Goal: Transaction & Acquisition: Purchase product/service

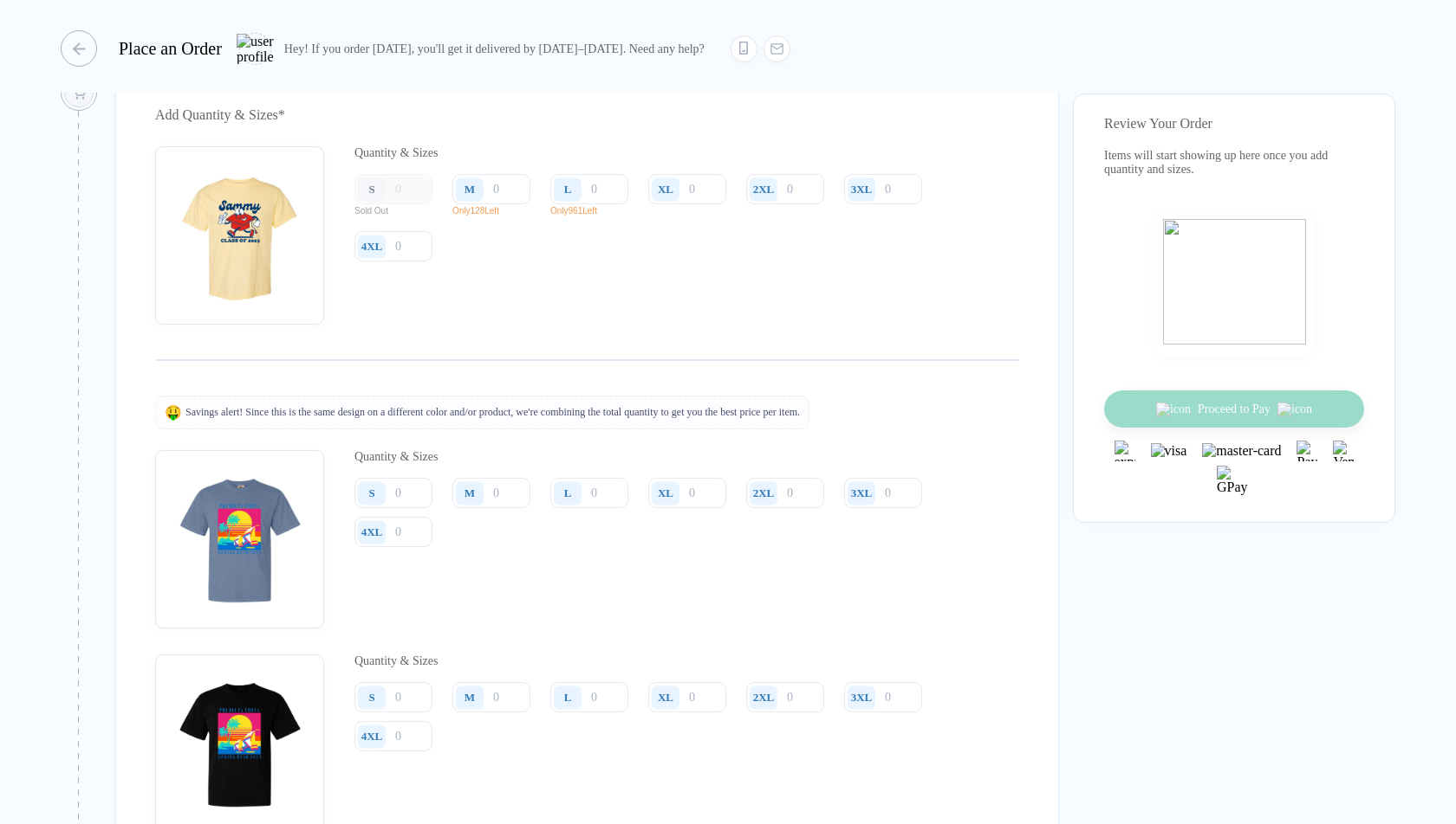
scroll to position [1655, 0]
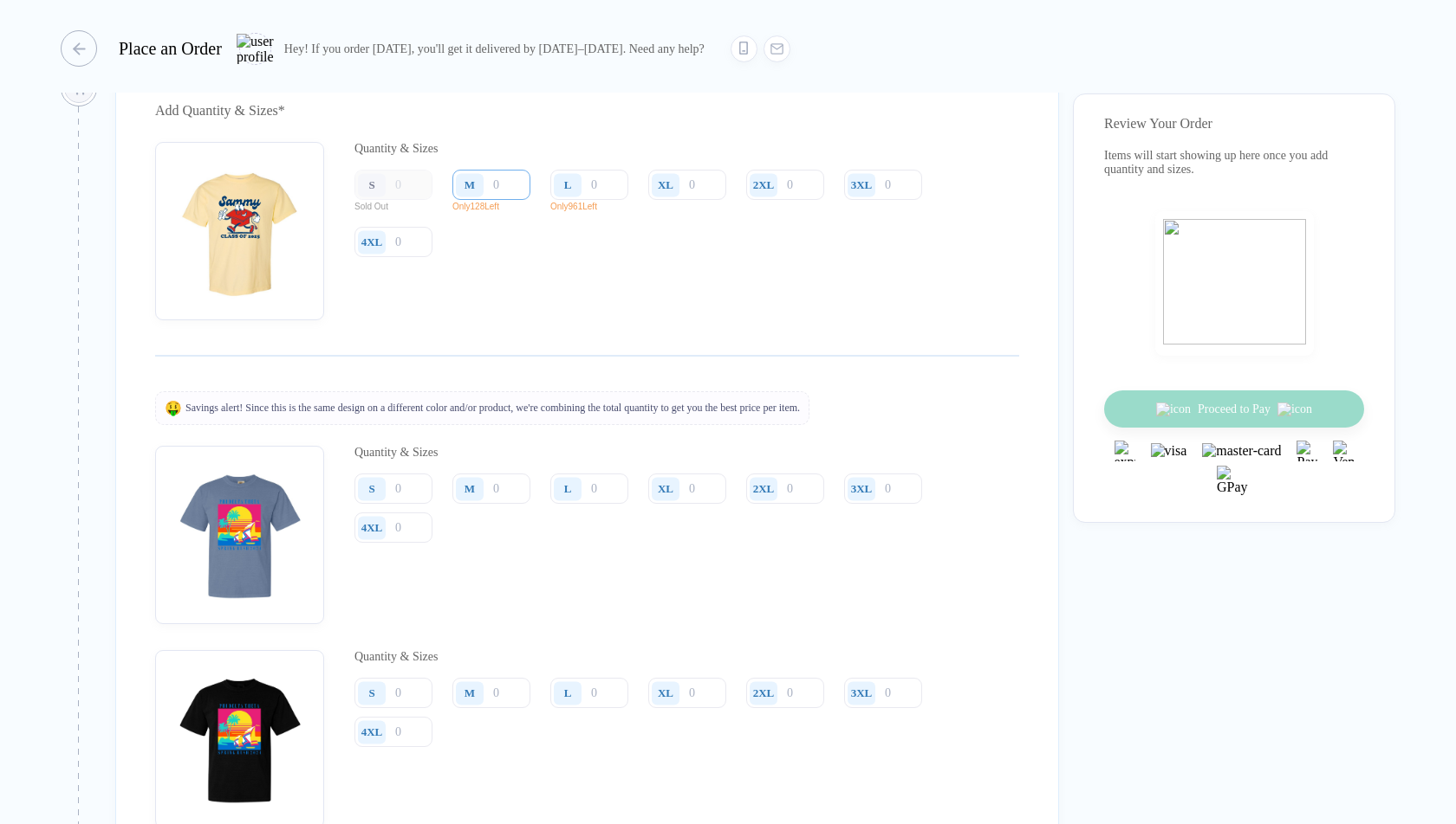
click at [498, 200] on input "number" at bounding box center [491, 185] width 78 height 31
type input "1"
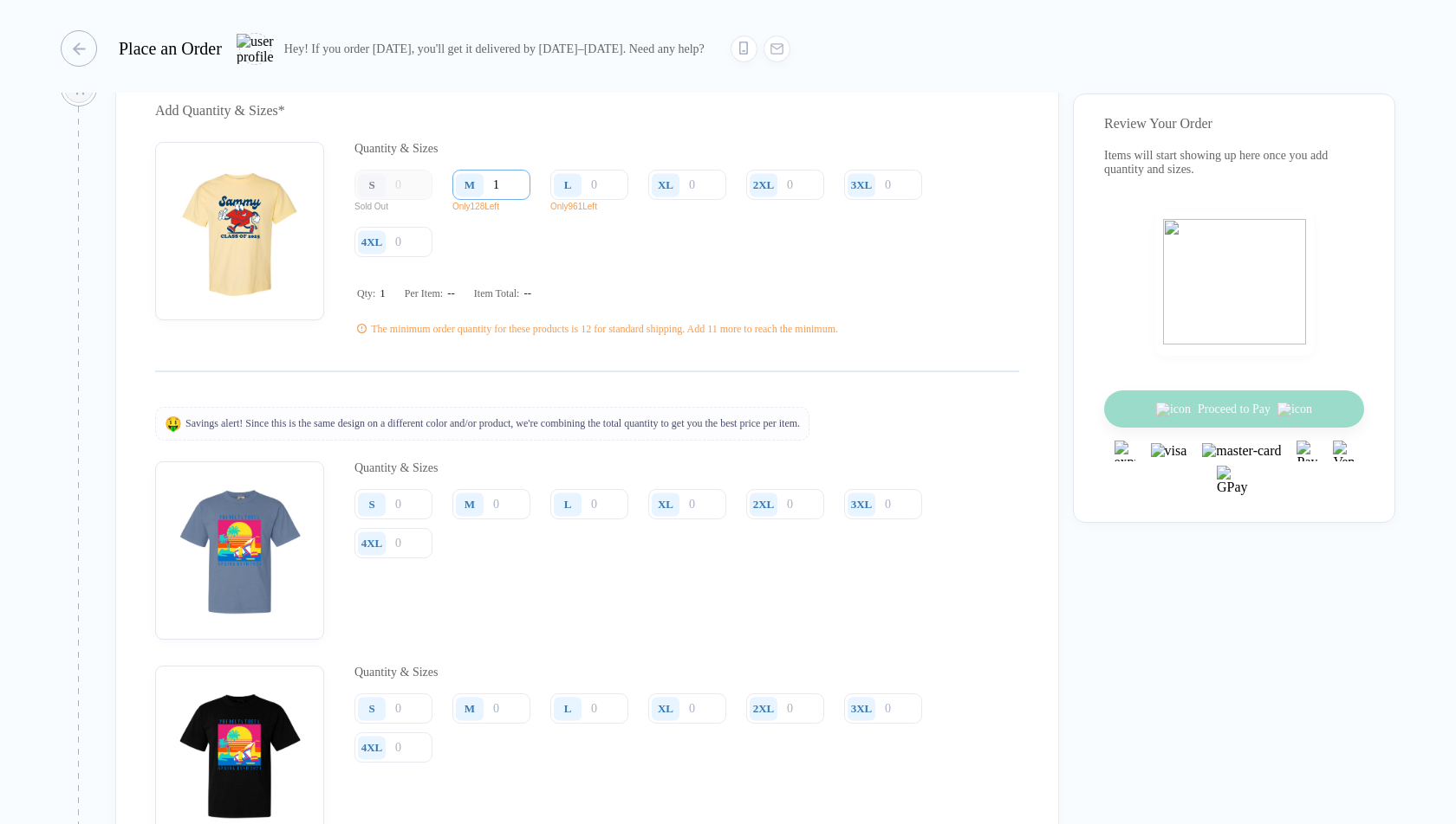
type input "2"
type input "3"
type input "4"
type input "5"
click at [600, 200] on input "number" at bounding box center [589, 185] width 78 height 31
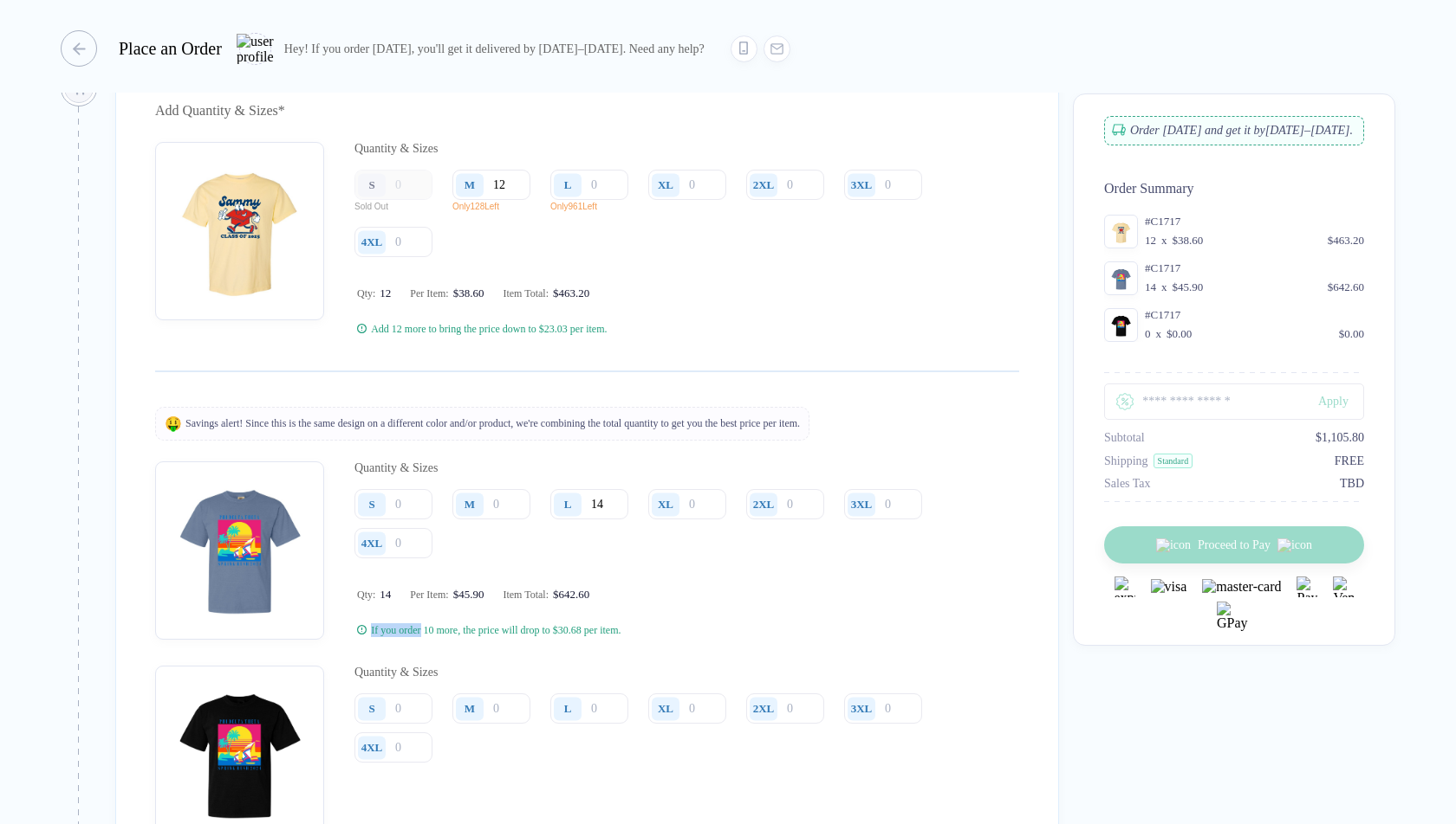
drag, startPoint x: 427, startPoint y: 642, endPoint x: 369, endPoint y: 641, distance: 58.0
click at [369, 638] on div "If you order 10 more, the price will drop to $30.68 per item." at bounding box center [687, 629] width 662 height 14
copy div "If you order"
drag, startPoint x: 579, startPoint y: 646, endPoint x: 445, endPoint y: 644, distance: 134.0
click at [445, 638] on div "If you order 10 more, the price will drop to $30.68 per item." at bounding box center [496, 629] width 250 height 14
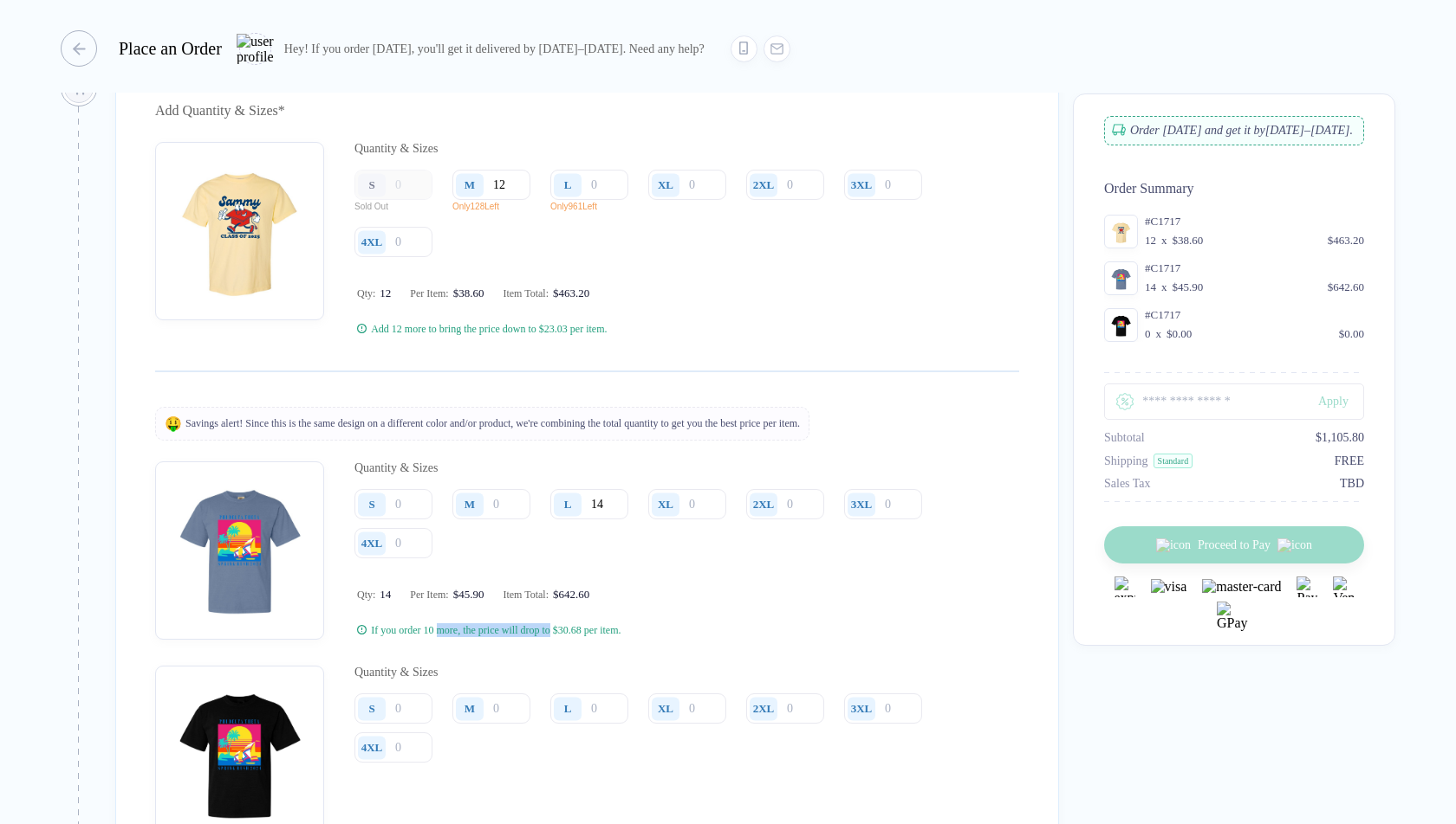
copy div "more, the price will drop to"
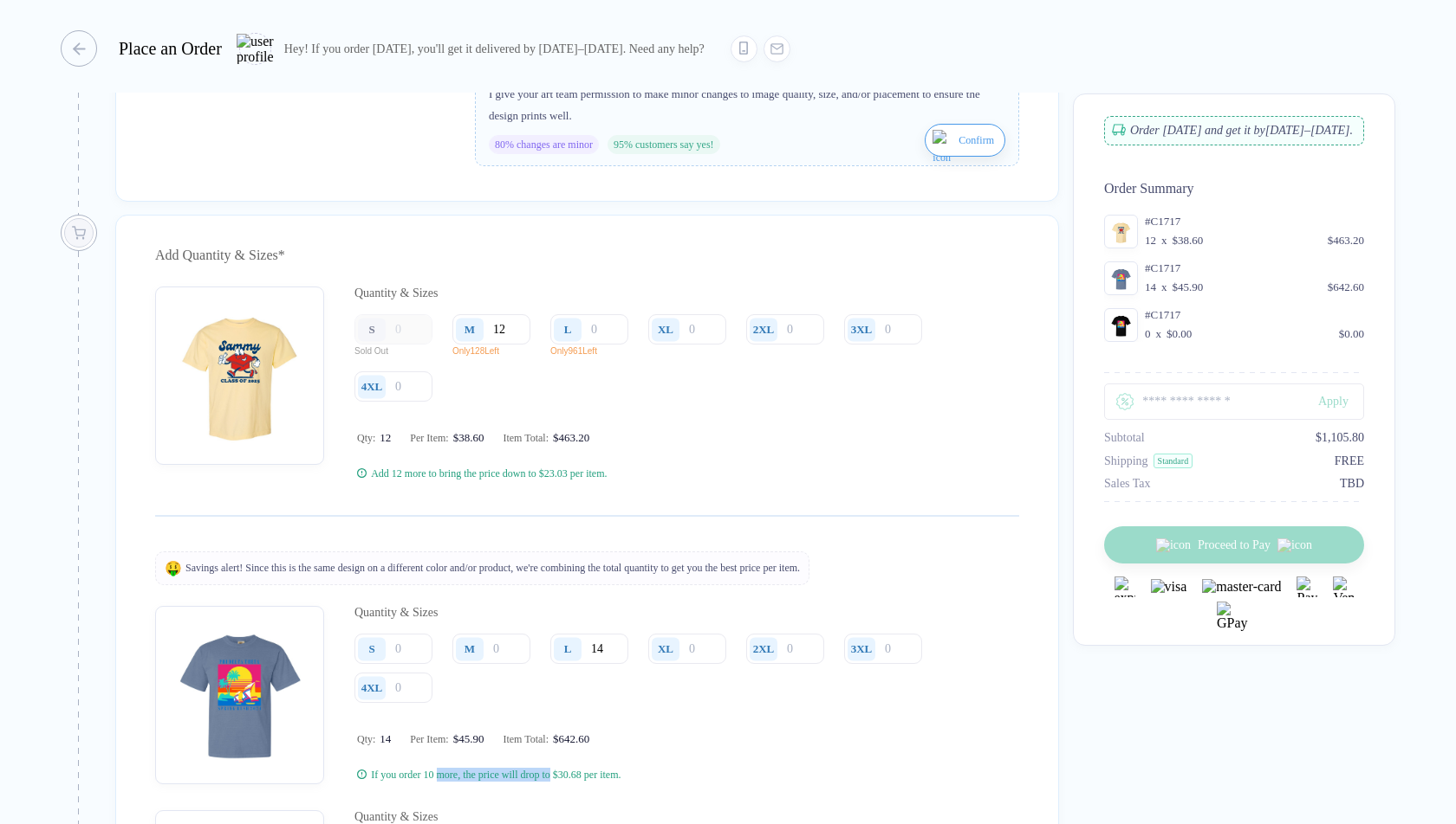
scroll to position [1505, 0]
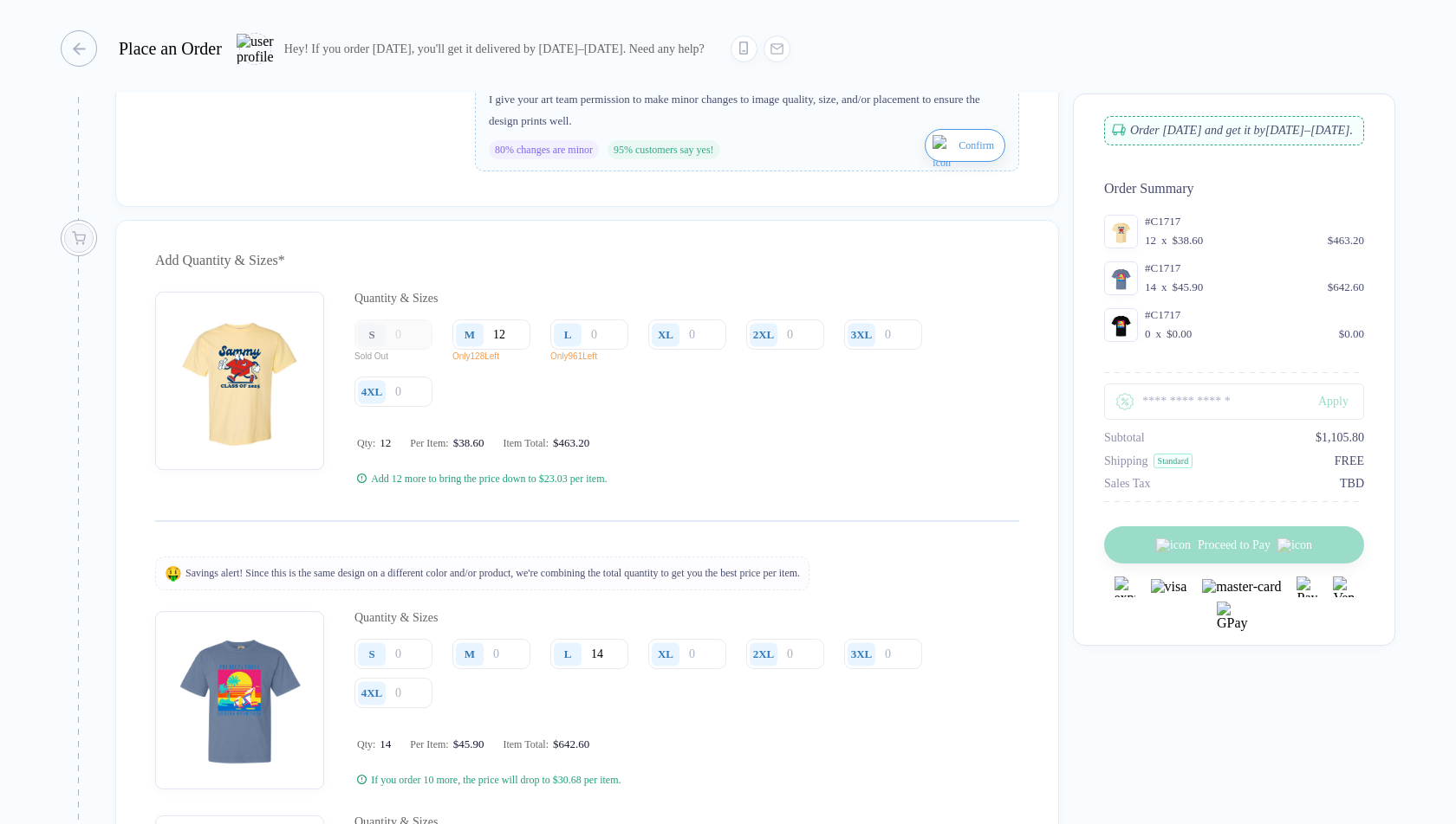
click at [96, 48] on div "Place an Order" at bounding box center [141, 49] width 161 height 36
click at [87, 49] on button "button" at bounding box center [74, 49] width 36 height 36
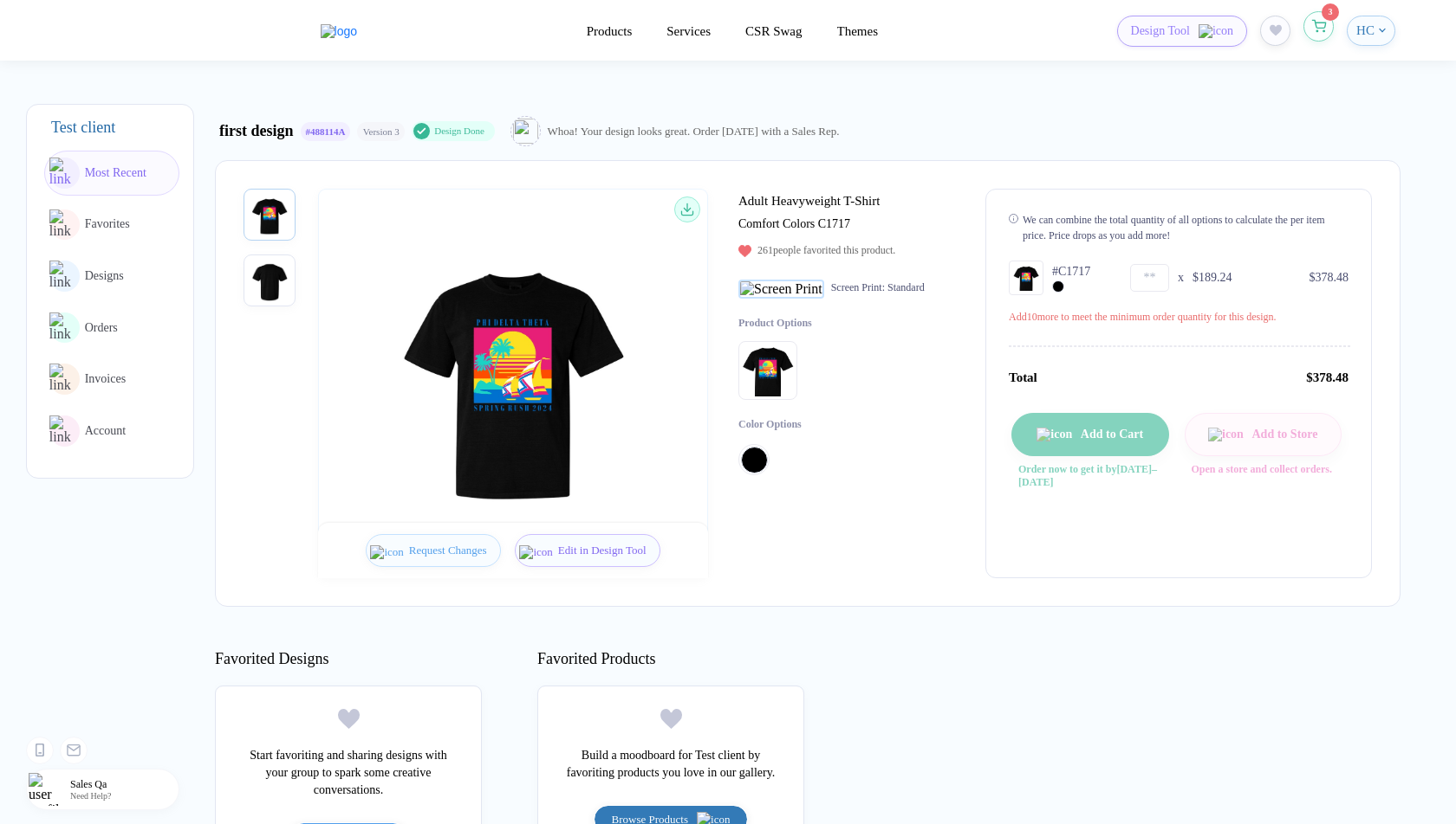
click at [1331, 26] on button "button" at bounding box center [1318, 27] width 31 height 31
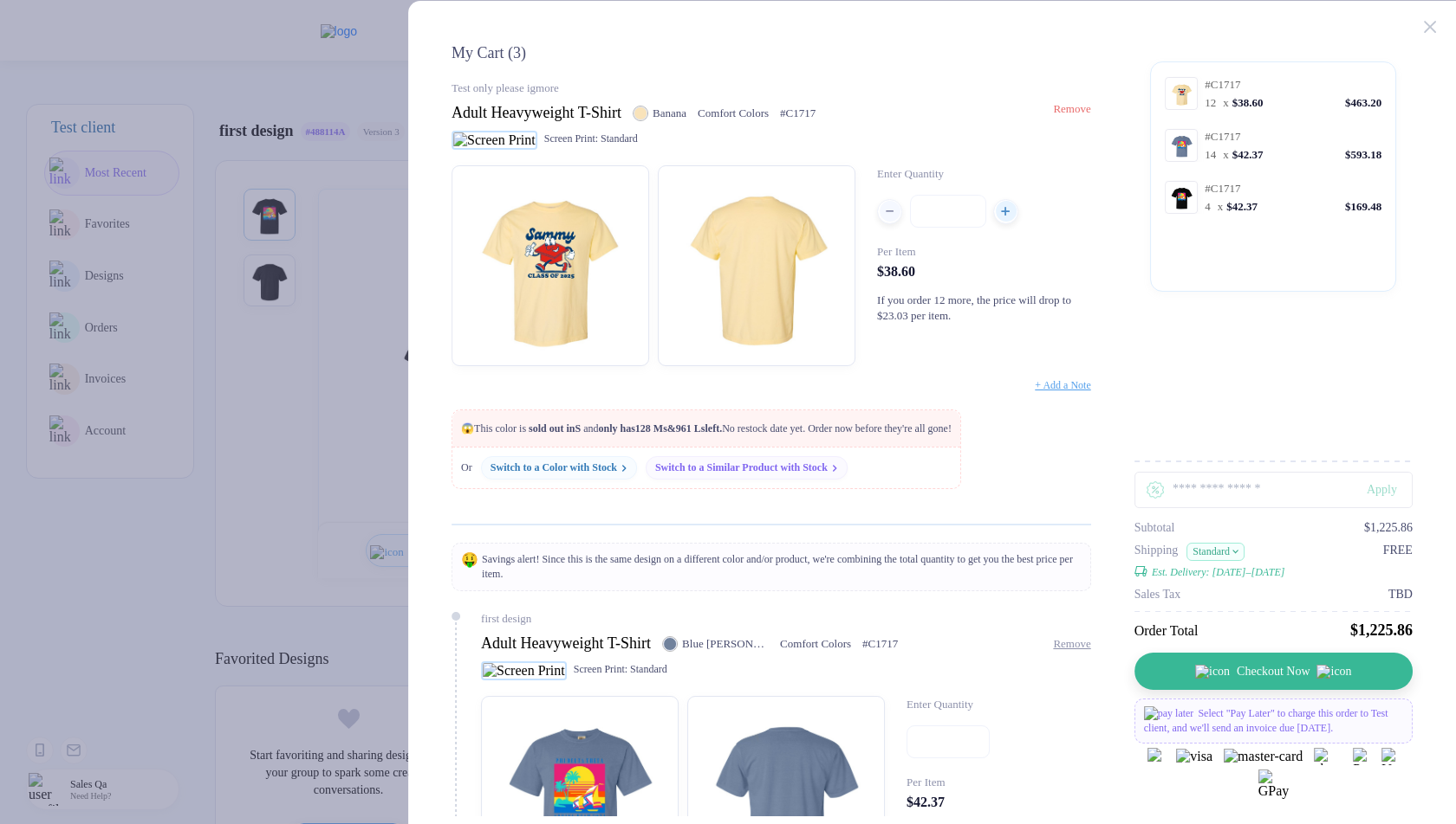
click at [1070, 114] on span "Remove" at bounding box center [1070, 108] width 37 height 13
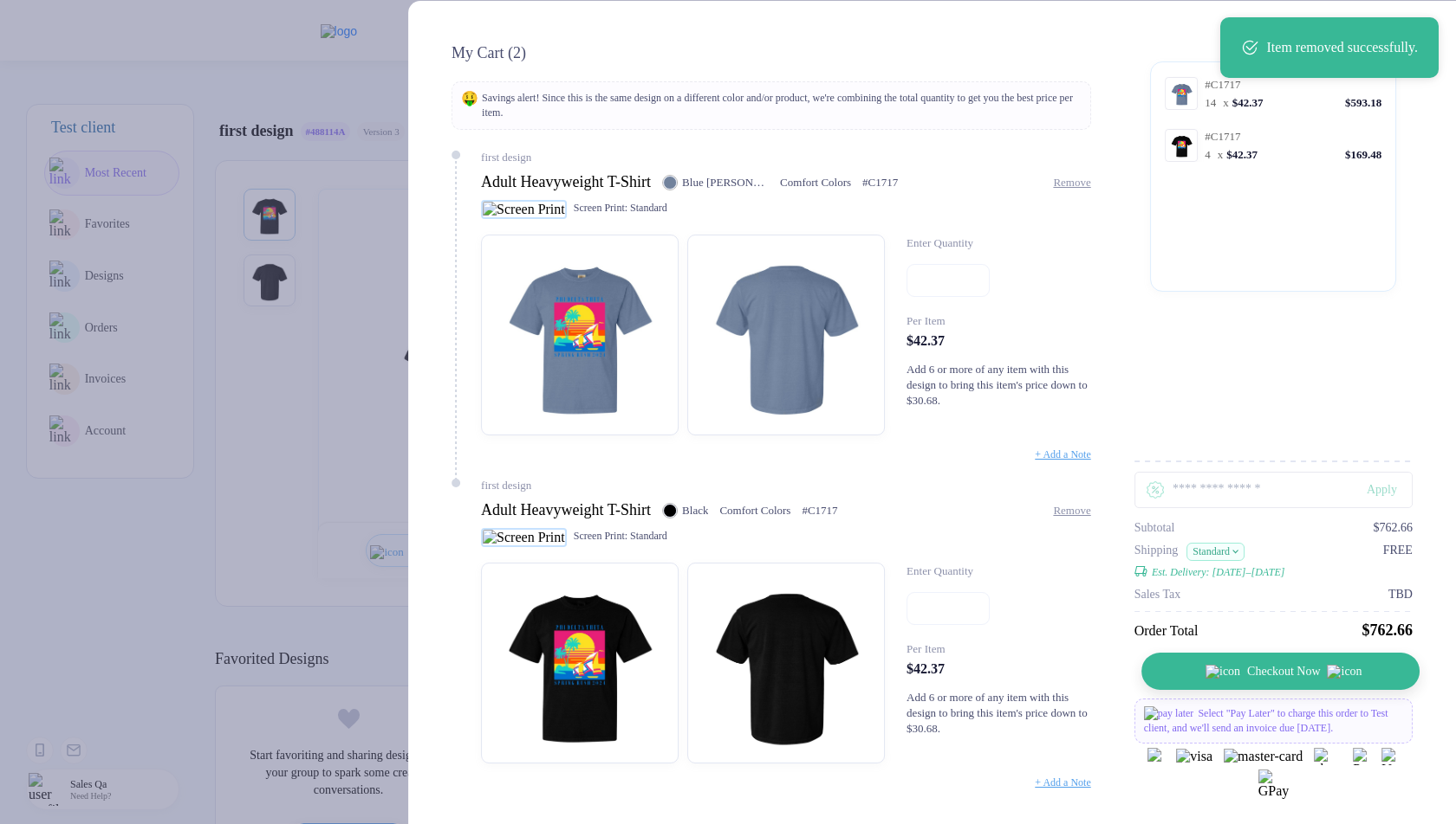
click at [1249, 674] on span "Checkout Now" at bounding box center [1283, 672] width 73 height 14
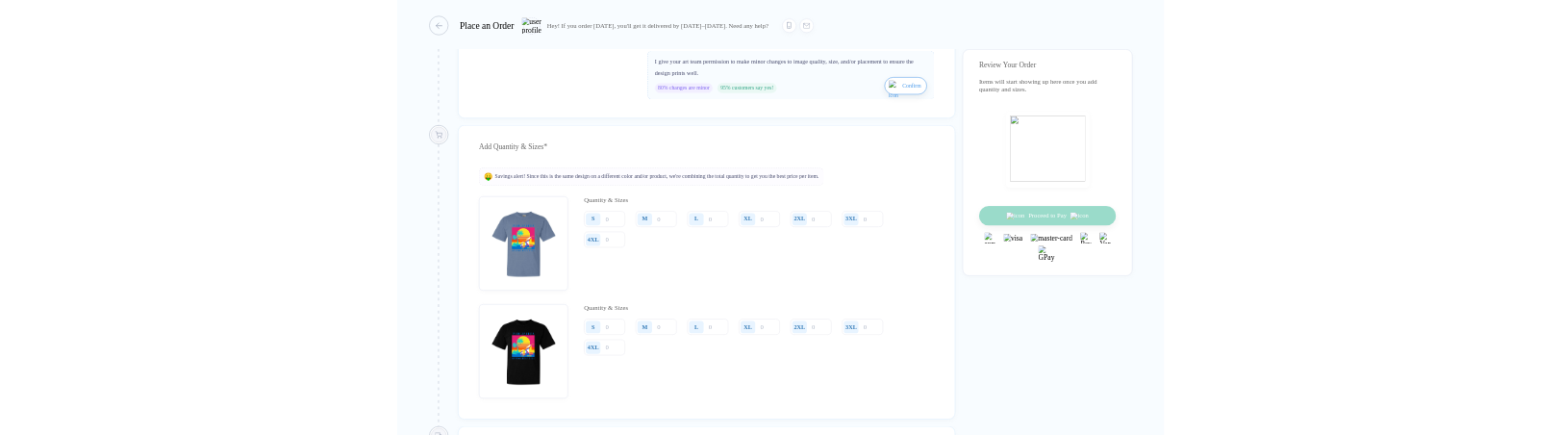
scroll to position [1189, 0]
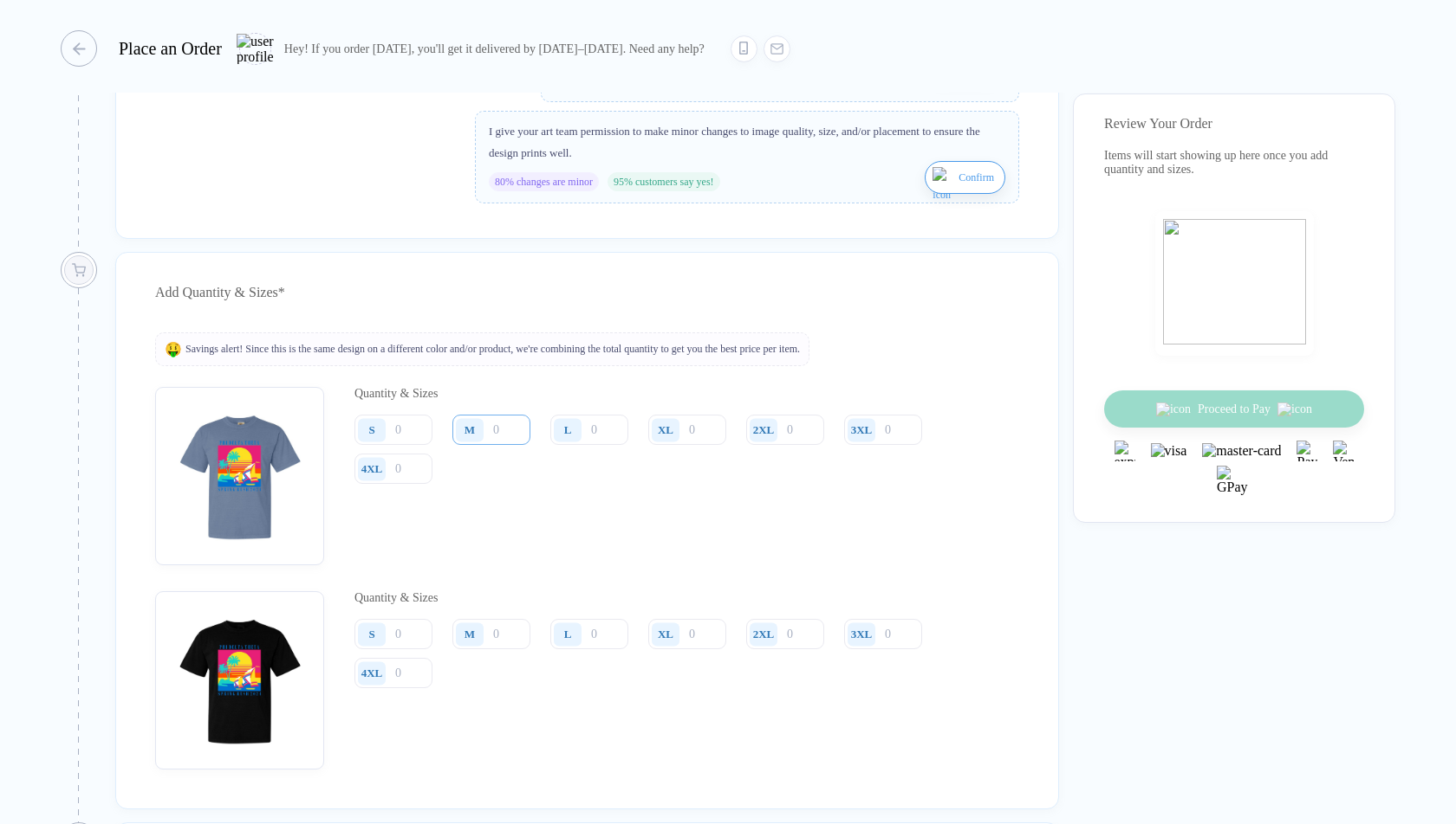
click at [502, 442] on input "number" at bounding box center [491, 430] width 78 height 31
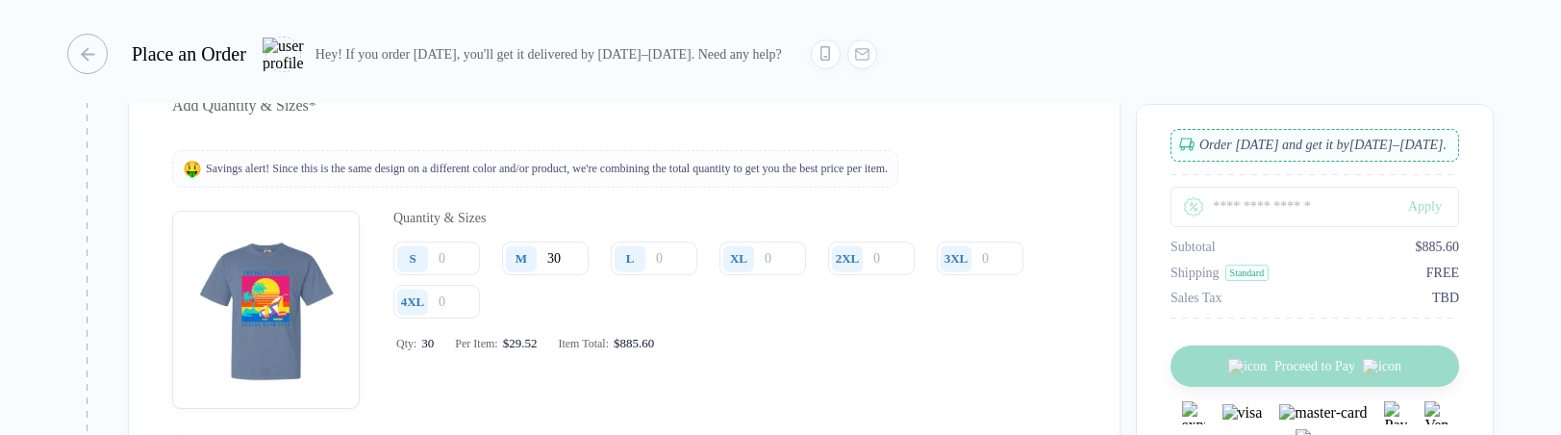
scroll to position [1393, 0]
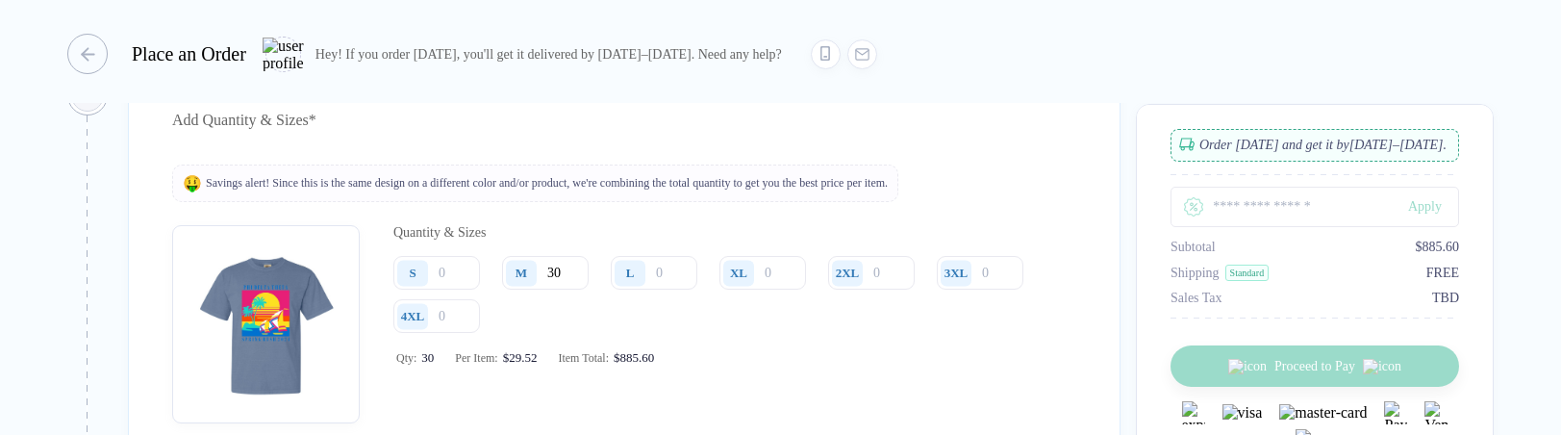
click at [558, 289] on input "30" at bounding box center [545, 273] width 87 height 34
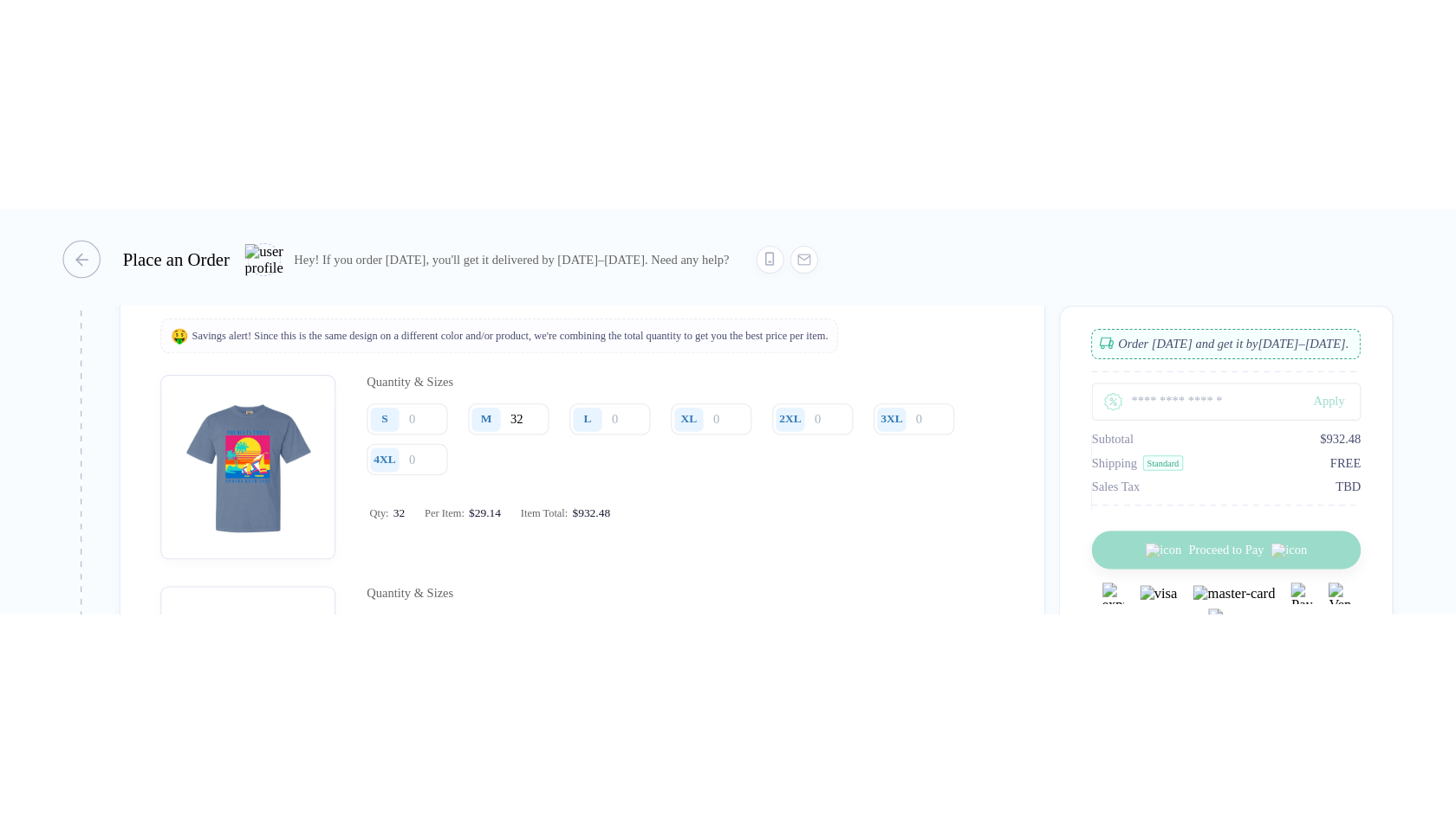
scroll to position [1263, 0]
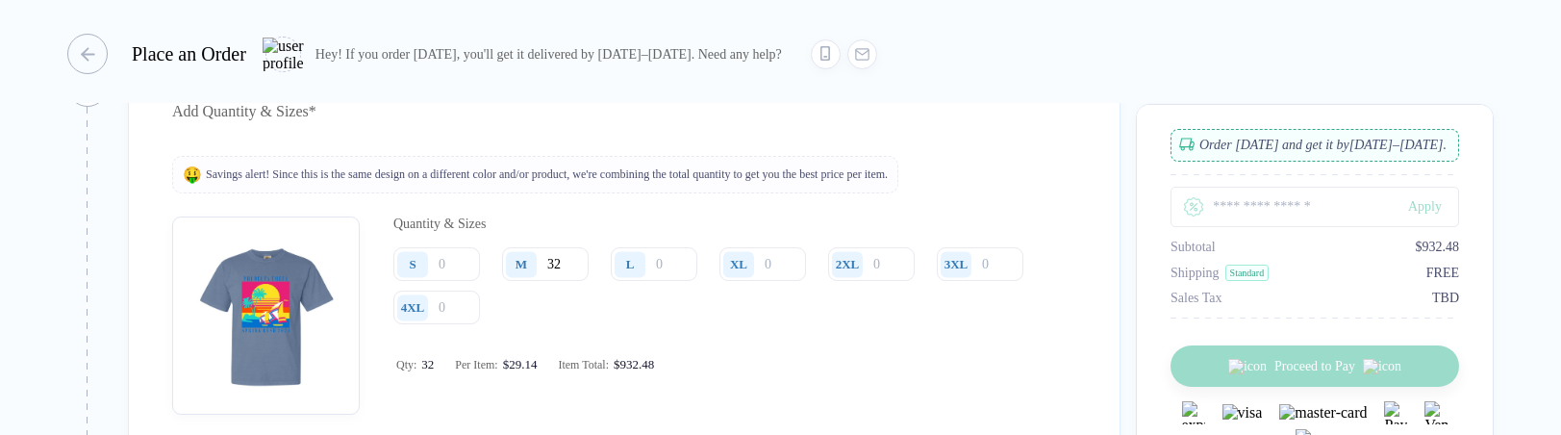
click at [569, 281] on input "32" at bounding box center [545, 264] width 87 height 34
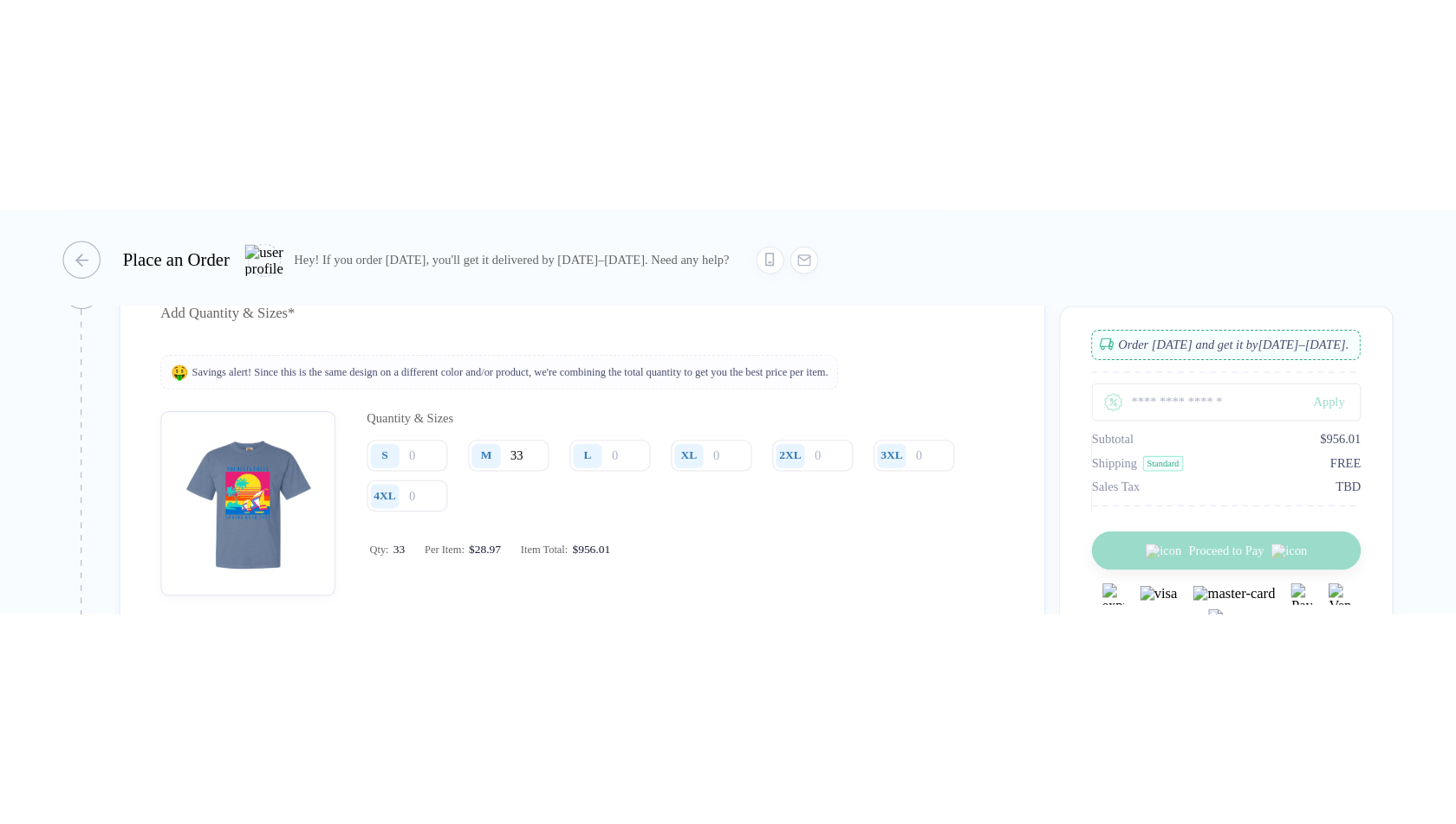
scroll to position [1262, 0]
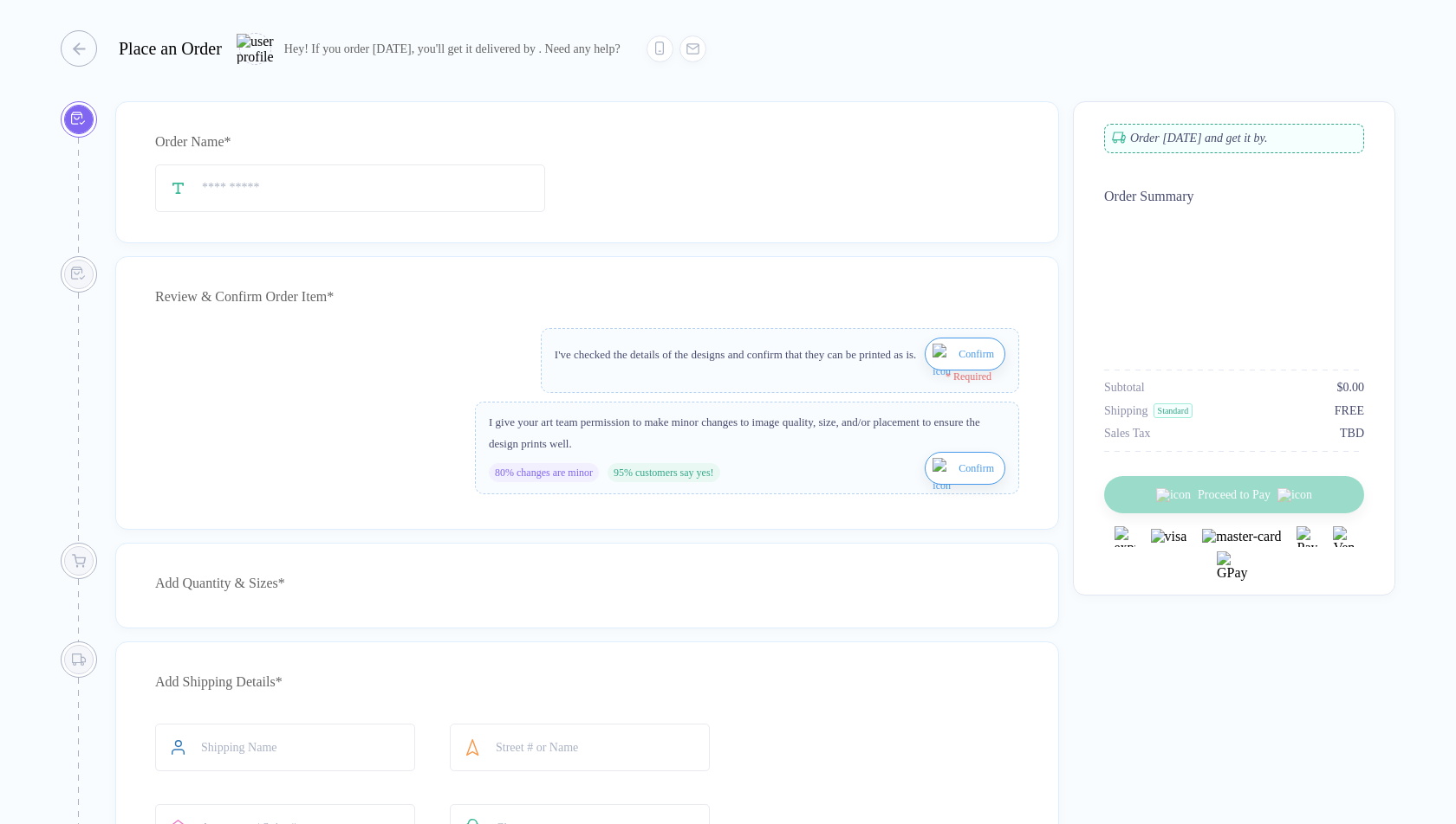
type input "**********"
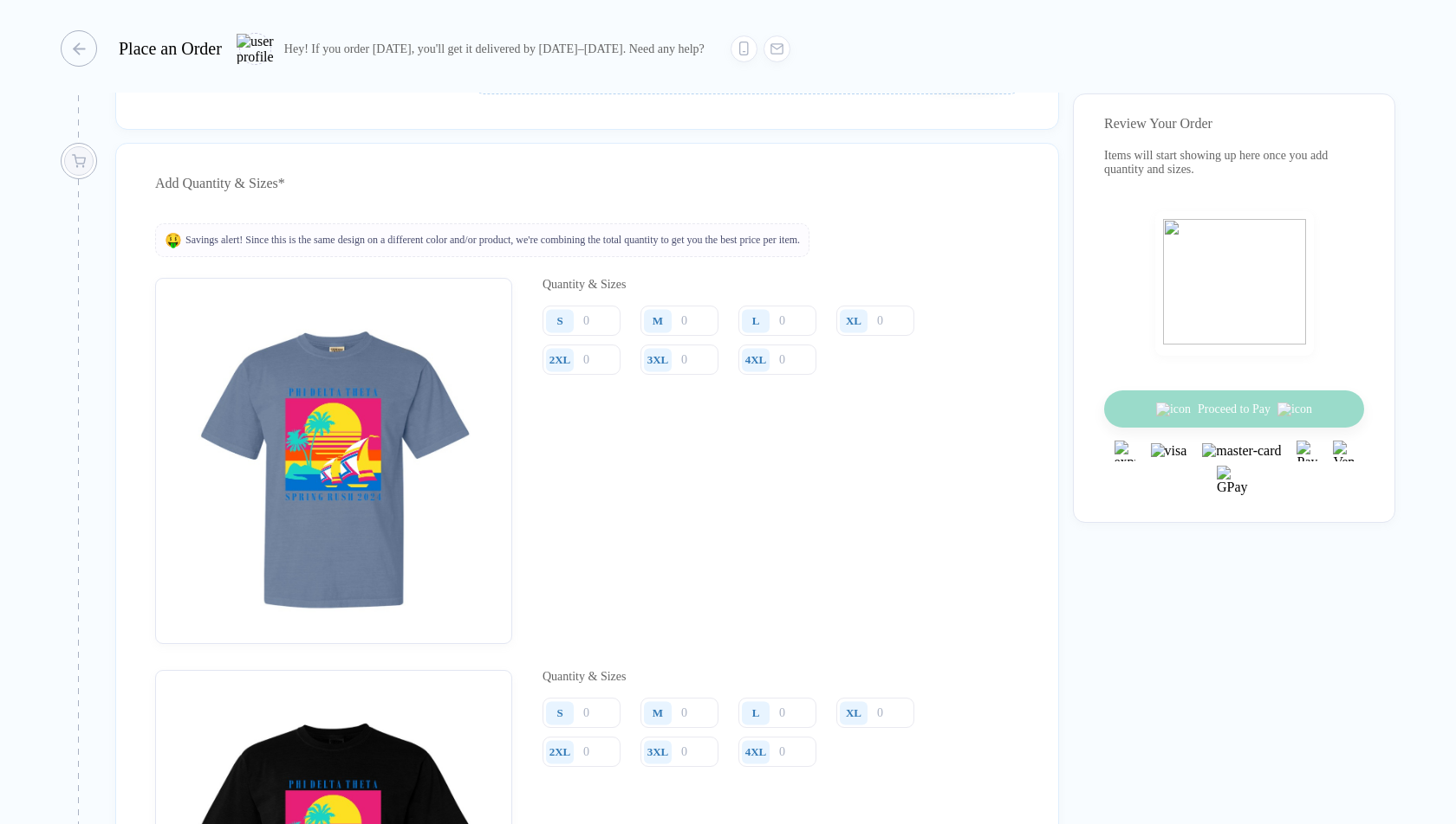
scroll to position [1109, 0]
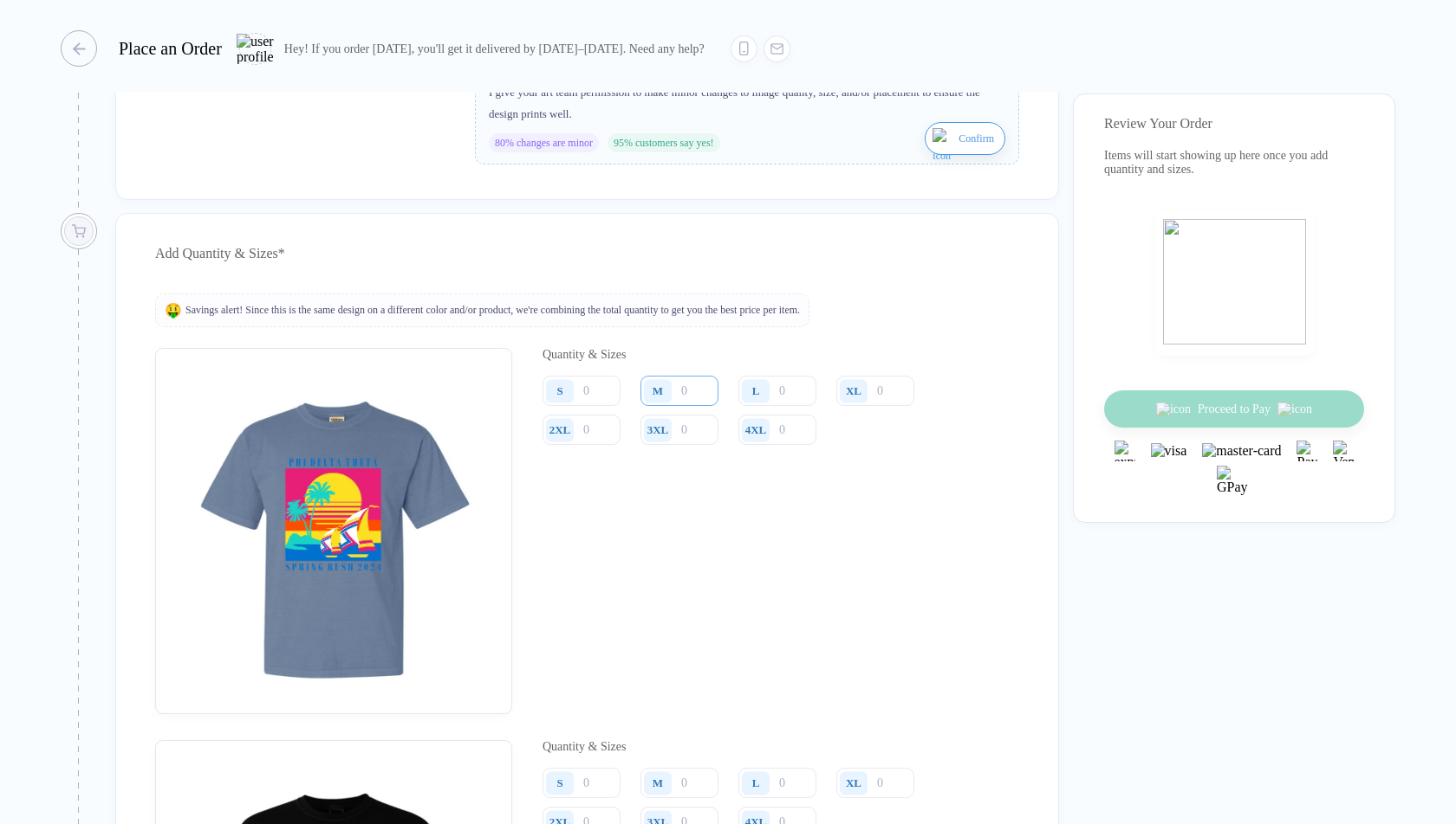
click at [693, 400] on input "number" at bounding box center [679, 391] width 78 height 31
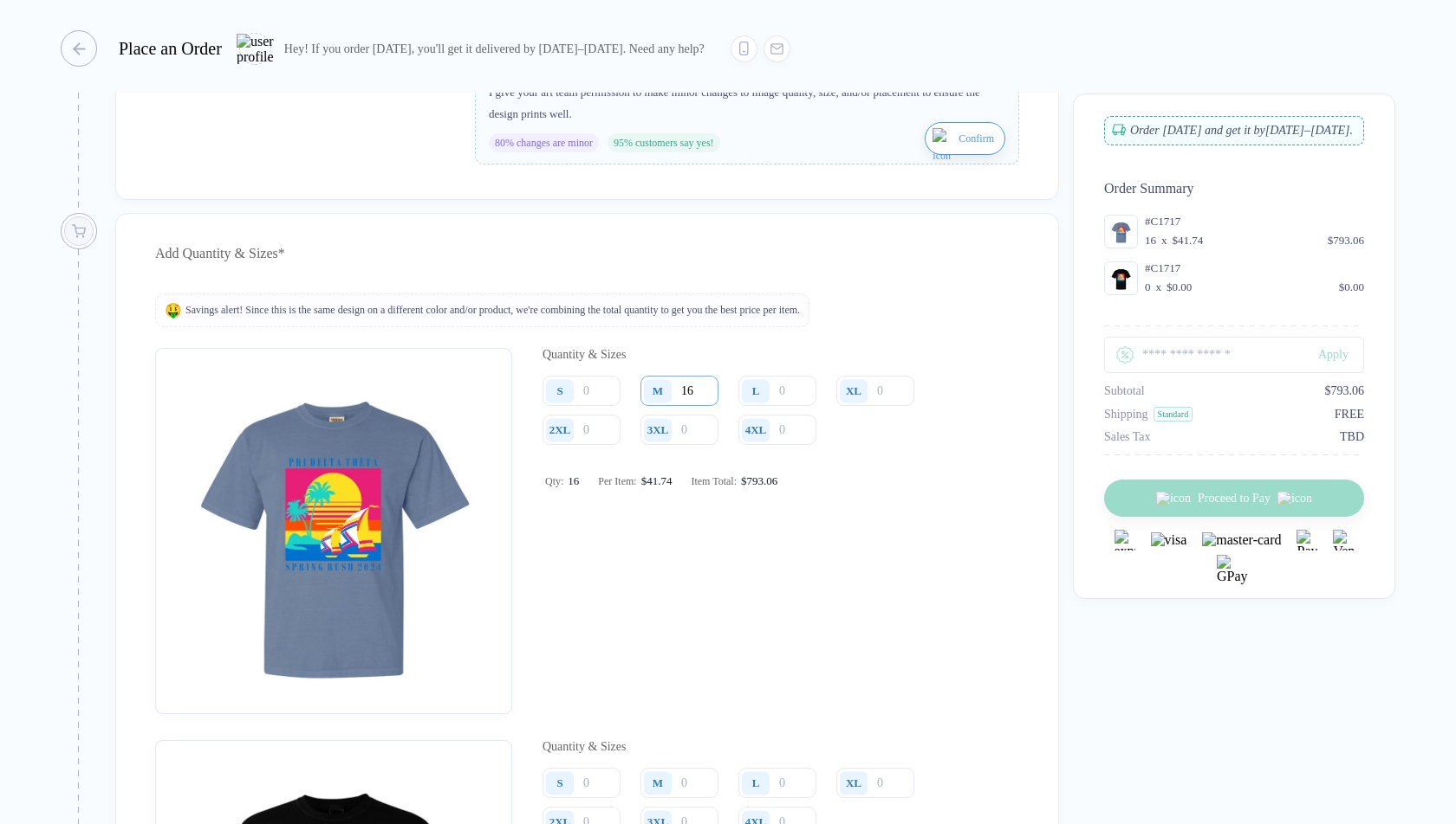
type input "15"
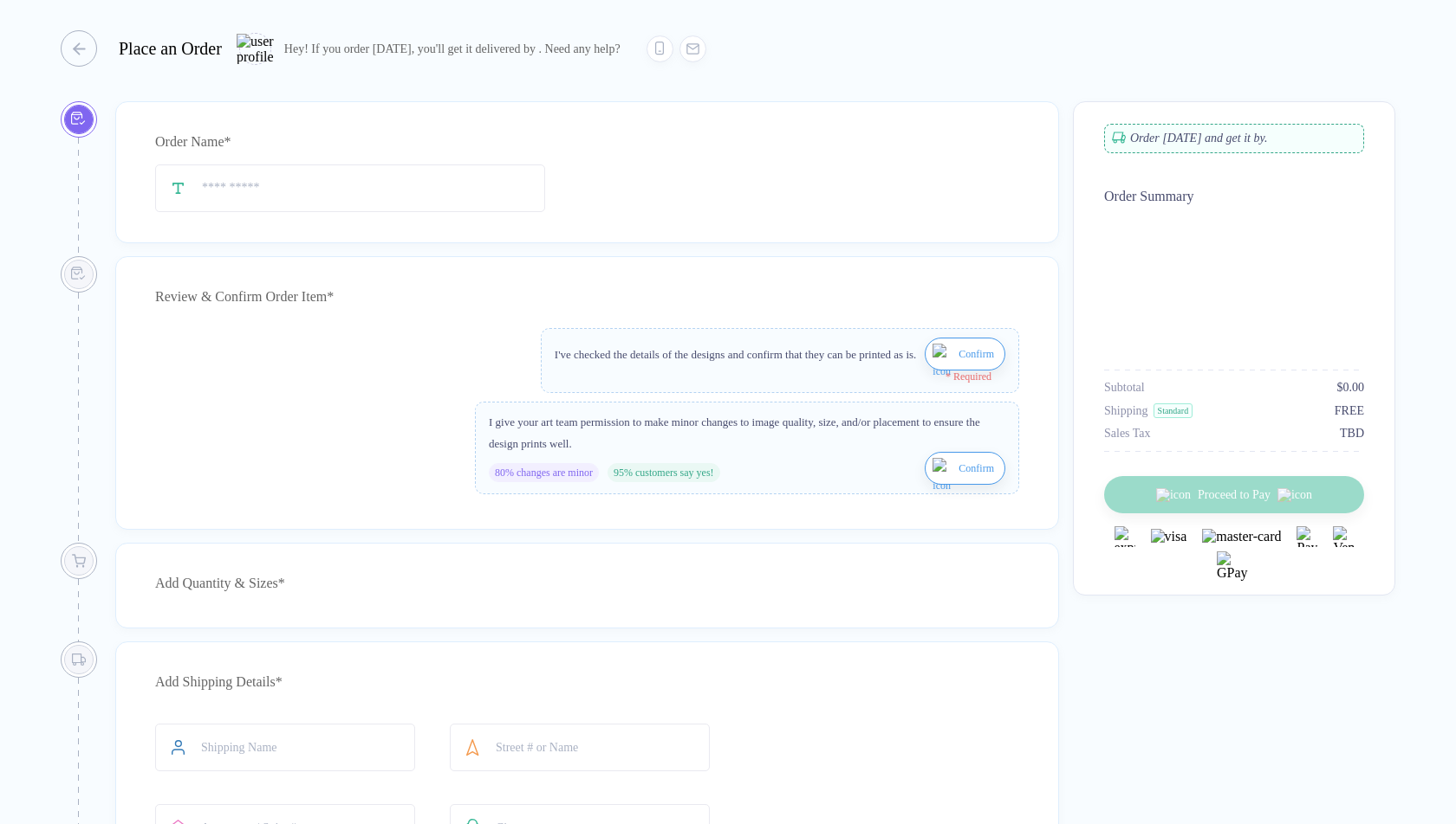
type input "**********"
